Goal: Task Accomplishment & Management: Complete application form

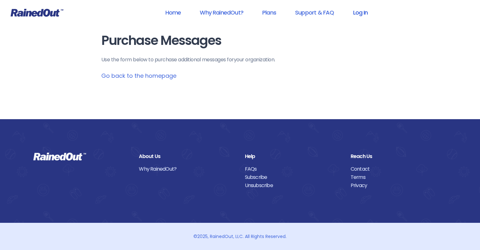
click at [364, 12] on link "Log In" at bounding box center [360, 12] width 31 height 14
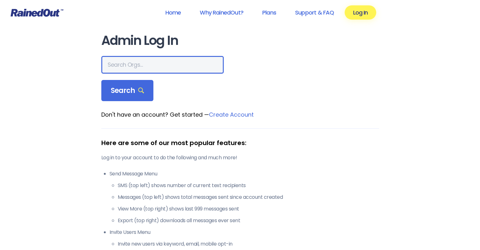
click at [145, 67] on input "text" at bounding box center [162, 65] width 122 height 18
type input "phillies fire co"
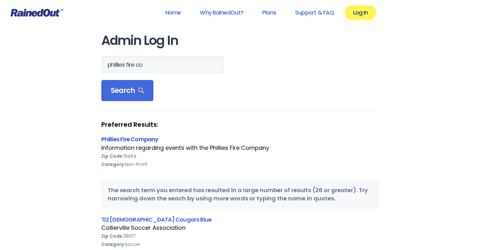
click at [118, 141] on link "Phillies Fire Company" at bounding box center [129, 139] width 57 height 8
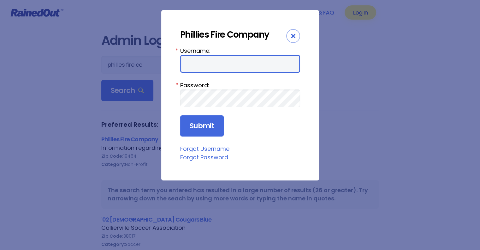
click at [206, 69] on input "Username:" at bounding box center [240, 64] width 120 height 18
type input "philliesfirecompany"
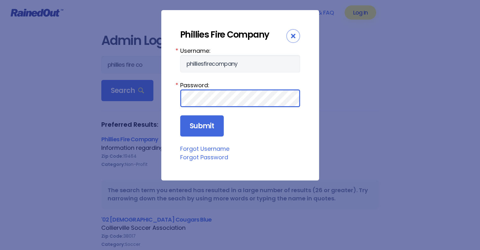
click at [180, 115] on input "Submit" at bounding box center [202, 125] width 44 height 21
